Goal: Information Seeking & Learning: Learn about a topic

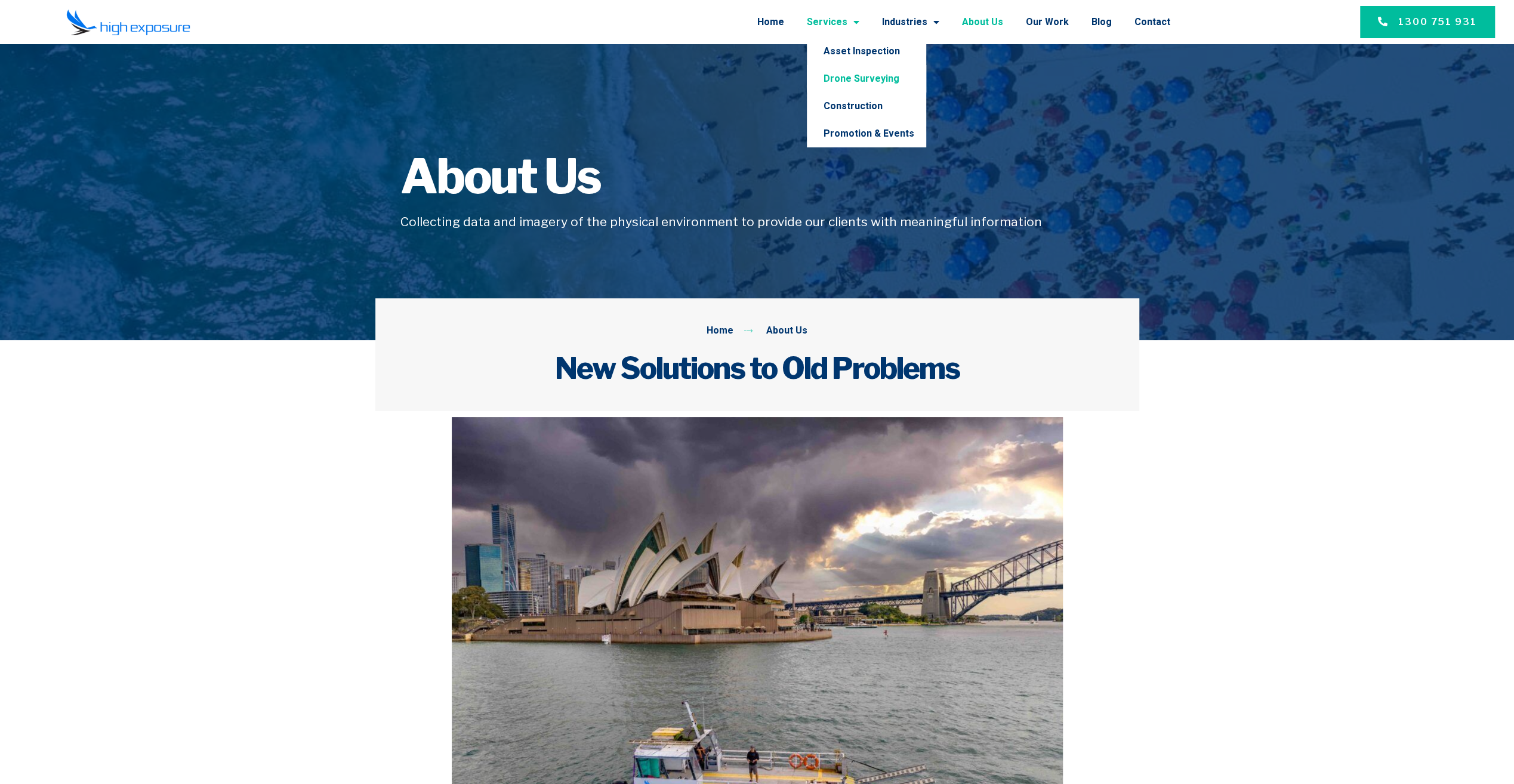
click at [886, 80] on link "Drone Surveying" at bounding box center [866, 78] width 119 height 27
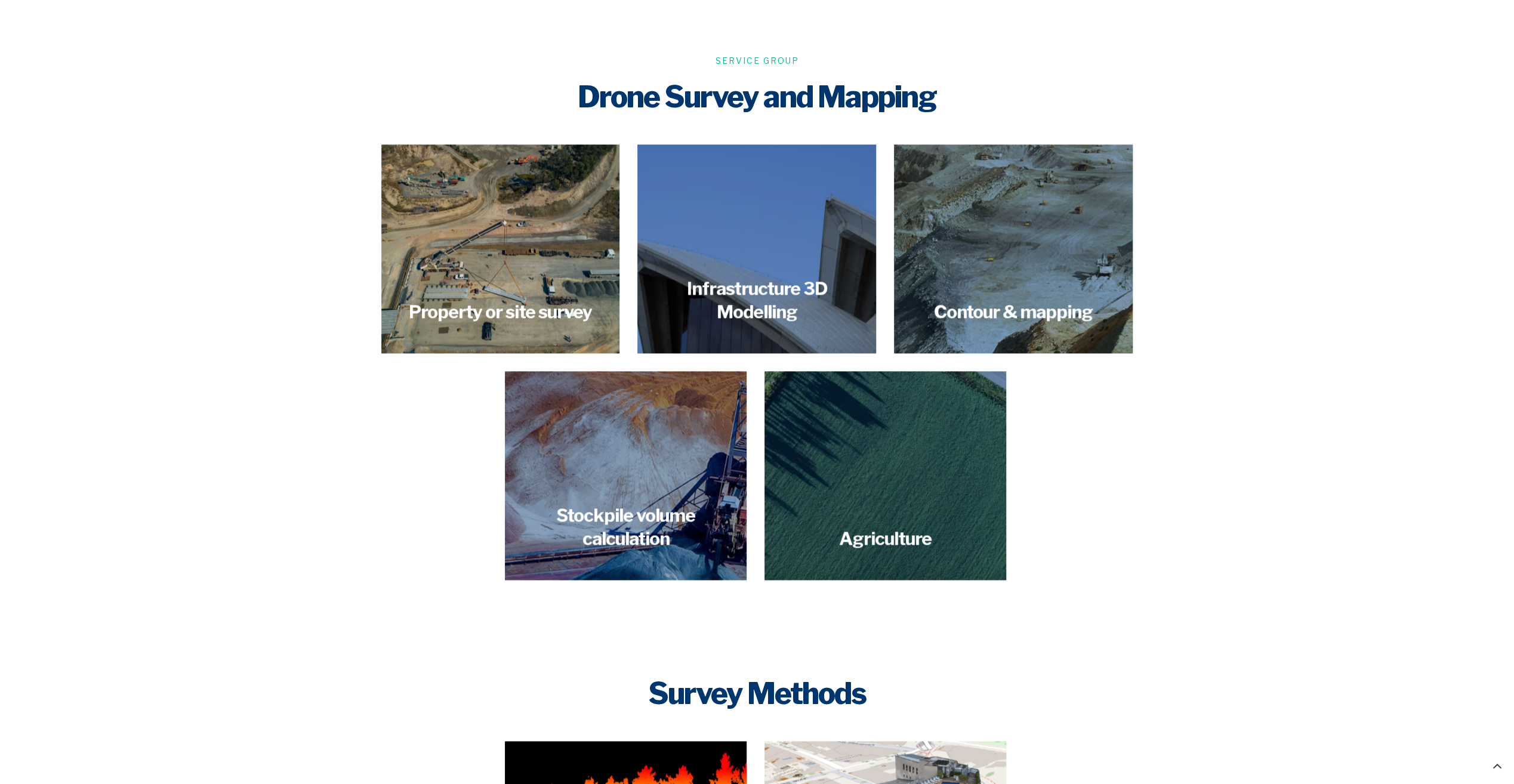
scroll to position [1432, 0]
